Goal: Find contact information: Find contact information

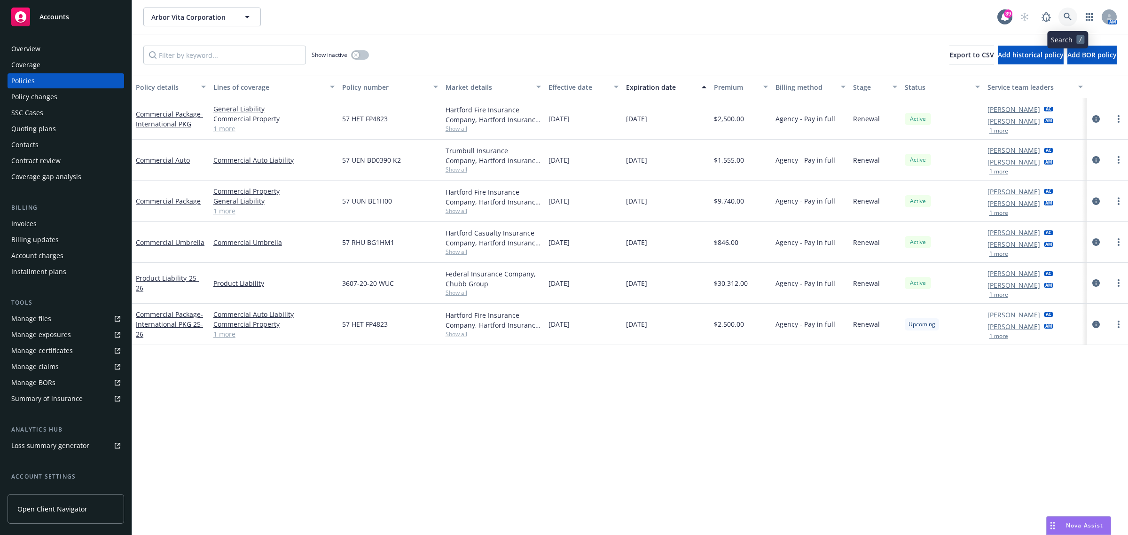
click at [1061, 11] on link at bounding box center [1067, 17] width 19 height 19
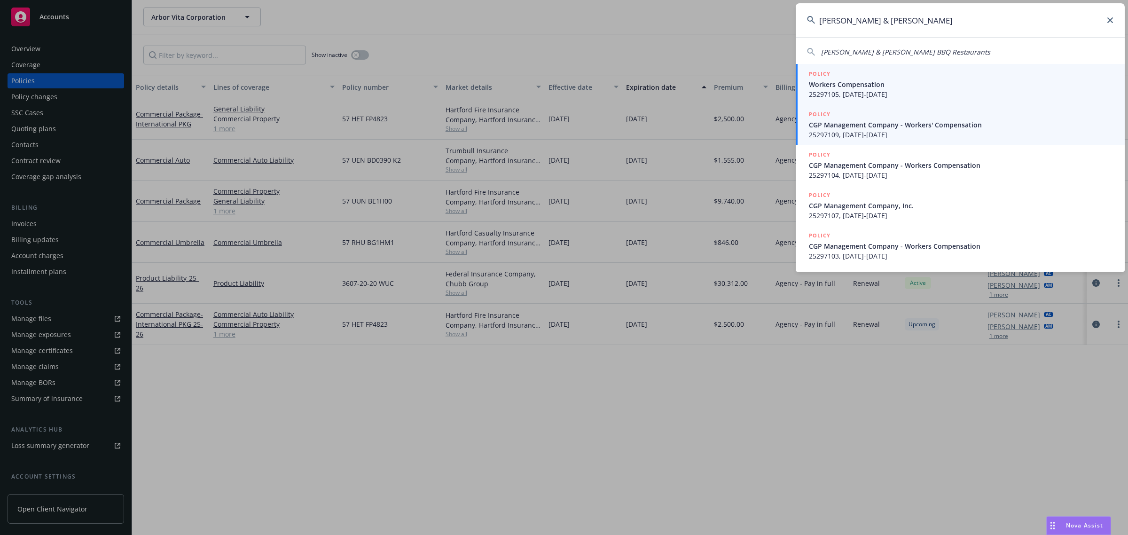
type input "[PERSON_NAME] & [PERSON_NAME]"
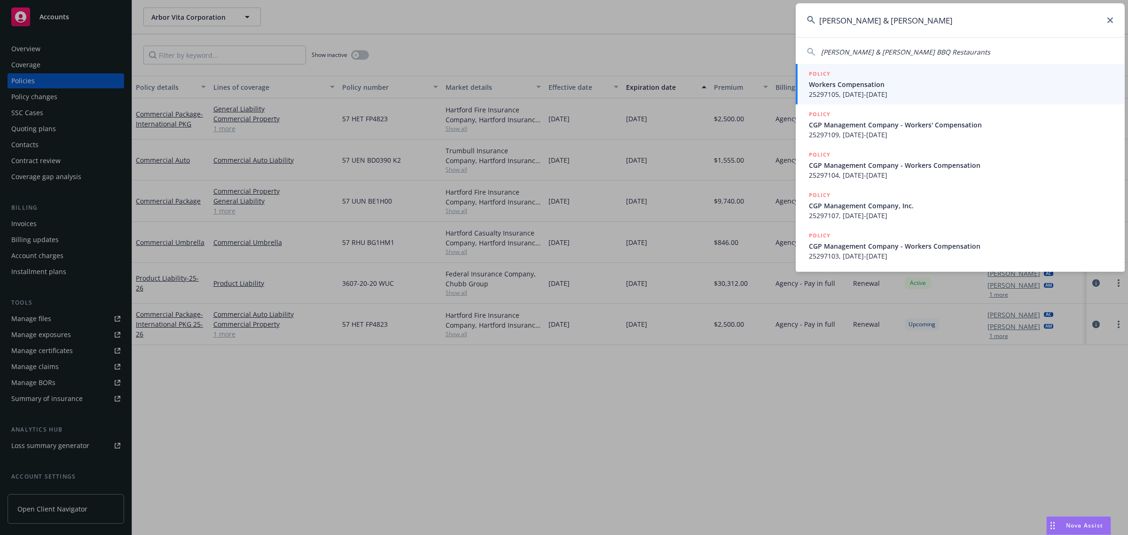
click at [913, 123] on span "CGP Management Company - Workers' Compensation" at bounding box center [961, 125] width 305 height 10
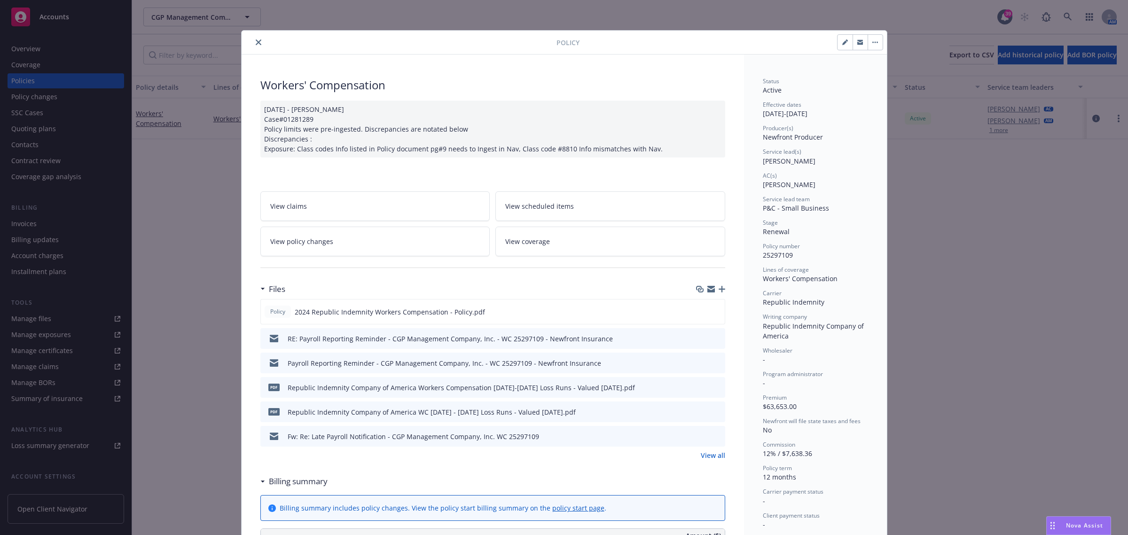
click at [261, 38] on div at bounding box center [400, 42] width 311 height 11
click at [255, 38] on button "close" at bounding box center [258, 42] width 11 height 11
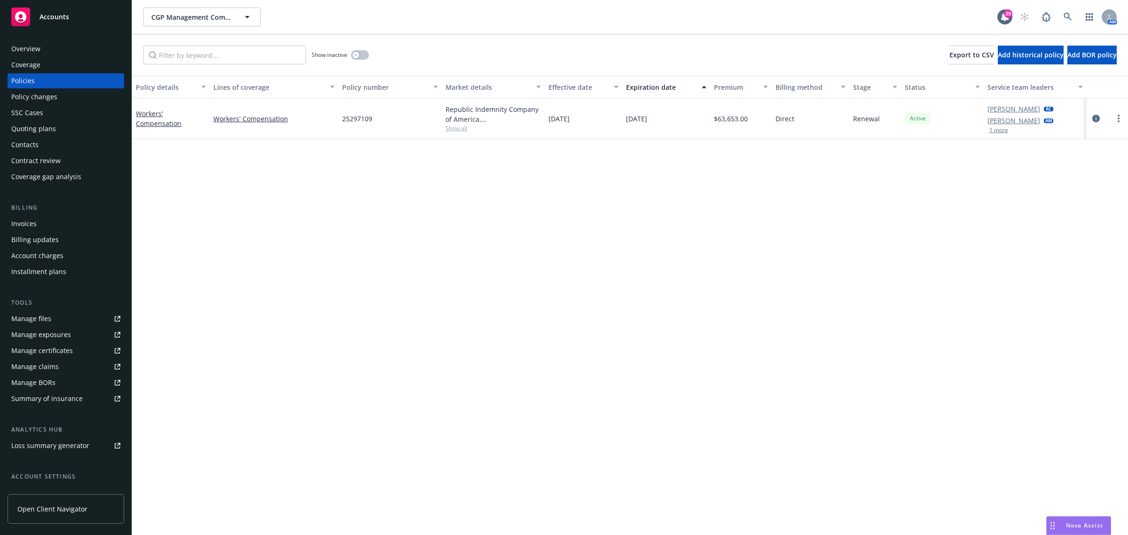
click at [64, 48] on div "Overview" at bounding box center [65, 48] width 109 height 15
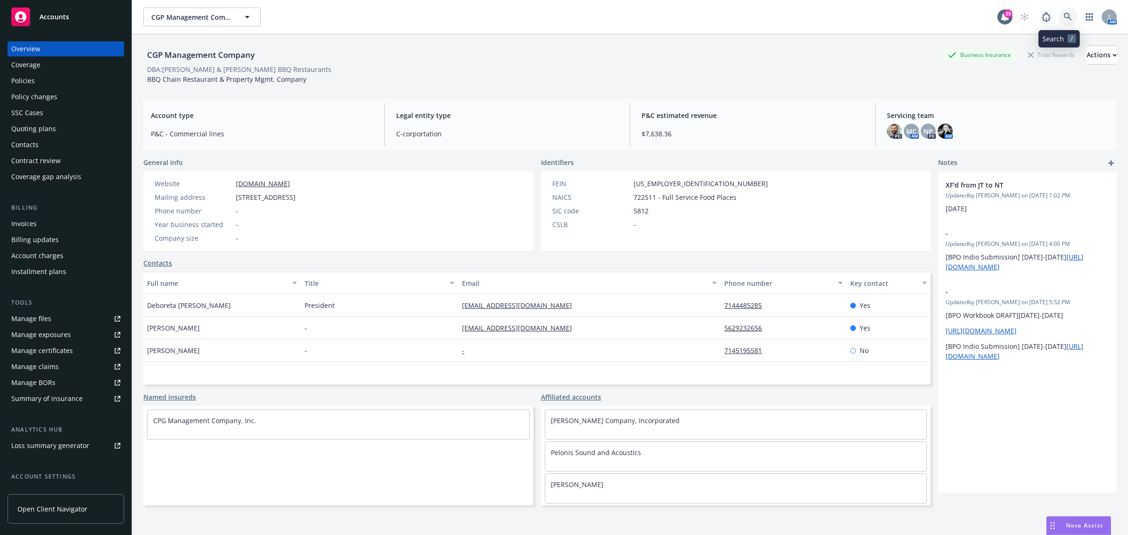
click at [1064, 15] on icon at bounding box center [1068, 17] width 8 height 8
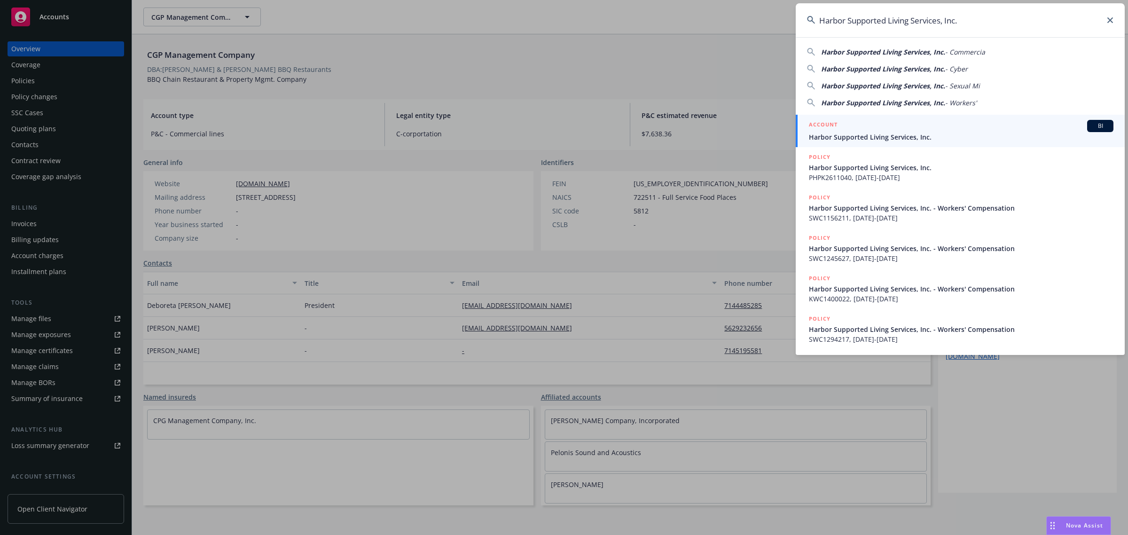
type input "Harbor Supported Living Services, Inc."
click at [861, 137] on span "Harbor Supported Living Services, Inc." at bounding box center [961, 137] width 305 height 10
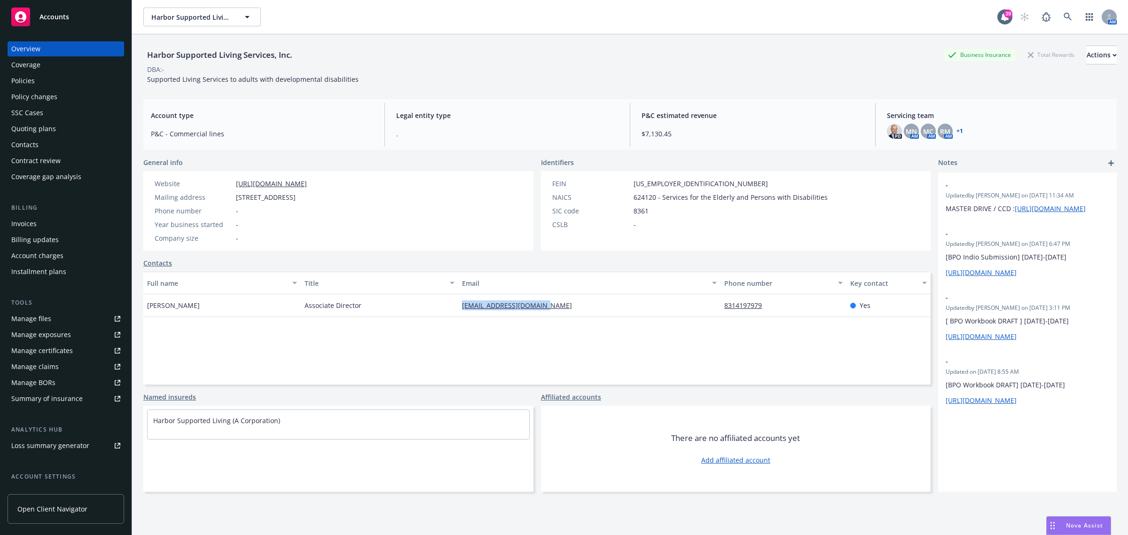
drag, startPoint x: 555, startPoint y: 313, endPoint x: 428, endPoint y: 319, distance: 127.0
click at [428, 319] on div "Full name Title Email Phone number Key contact [PERSON_NAME] Associate Director…" at bounding box center [536, 328] width 787 height 113
copy div "[EMAIL_ADDRESS][DOMAIN_NAME]"
